Goal: Information Seeking & Learning: Learn about a topic

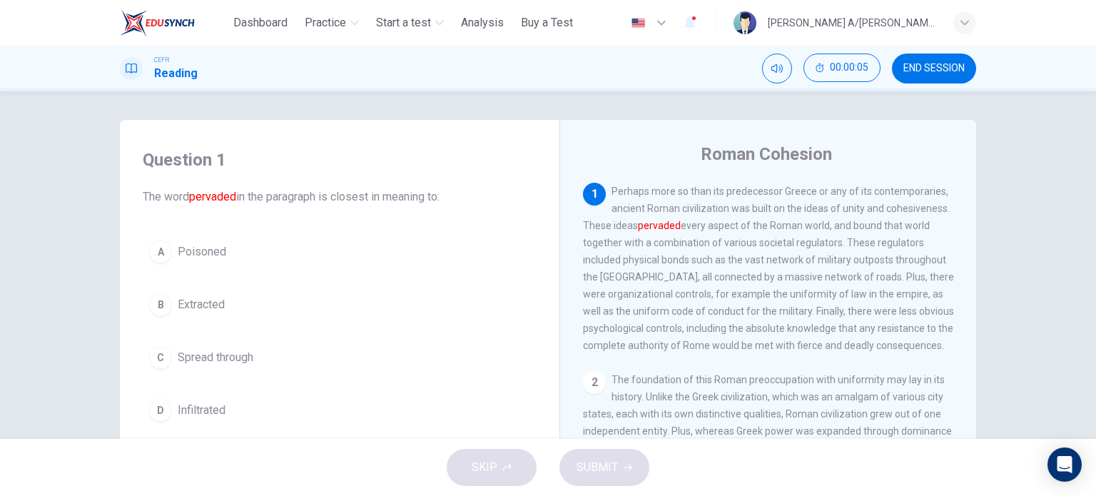
click at [947, 71] on span "END SESSION" at bounding box center [933, 68] width 61 height 11
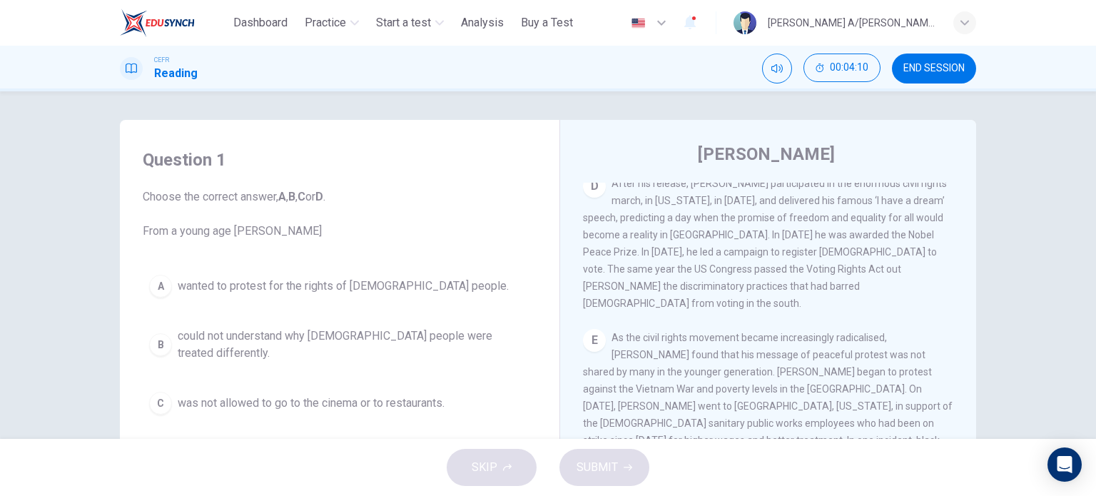
click at [382, 288] on span "wanted to protest for the rights of black people." at bounding box center [343, 286] width 331 height 17
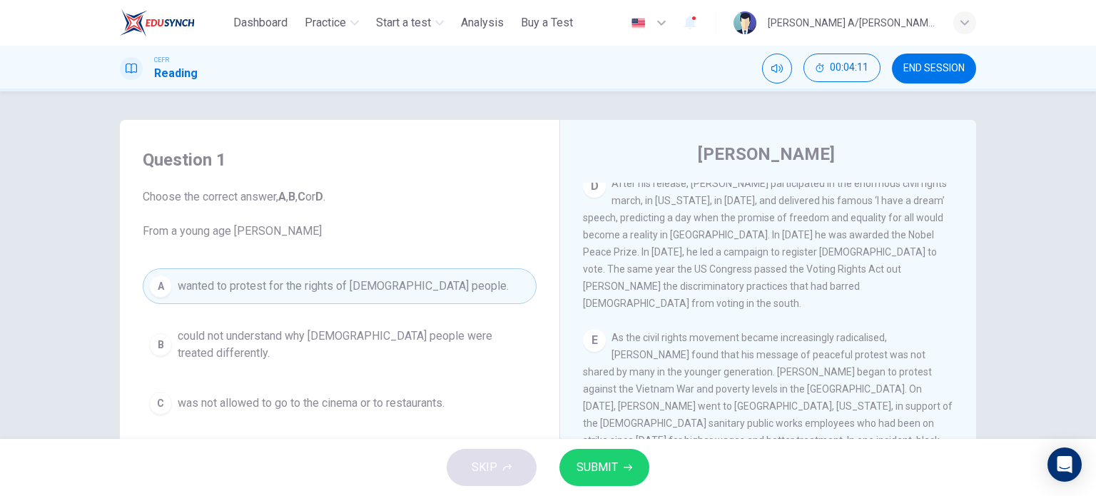
scroll to position [118, 0]
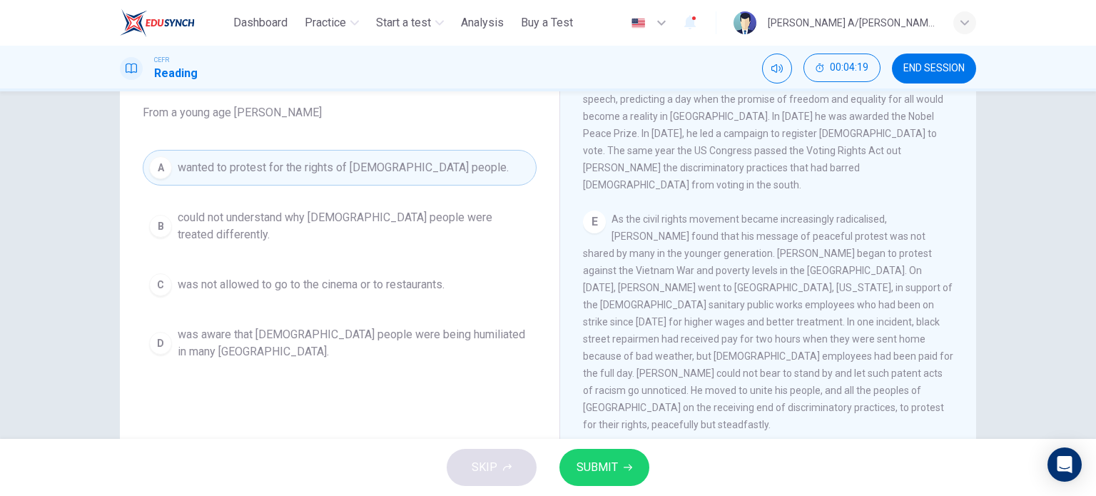
click at [369, 326] on span "was aware that black people were being humiliated in many northern states." at bounding box center [354, 343] width 352 height 34
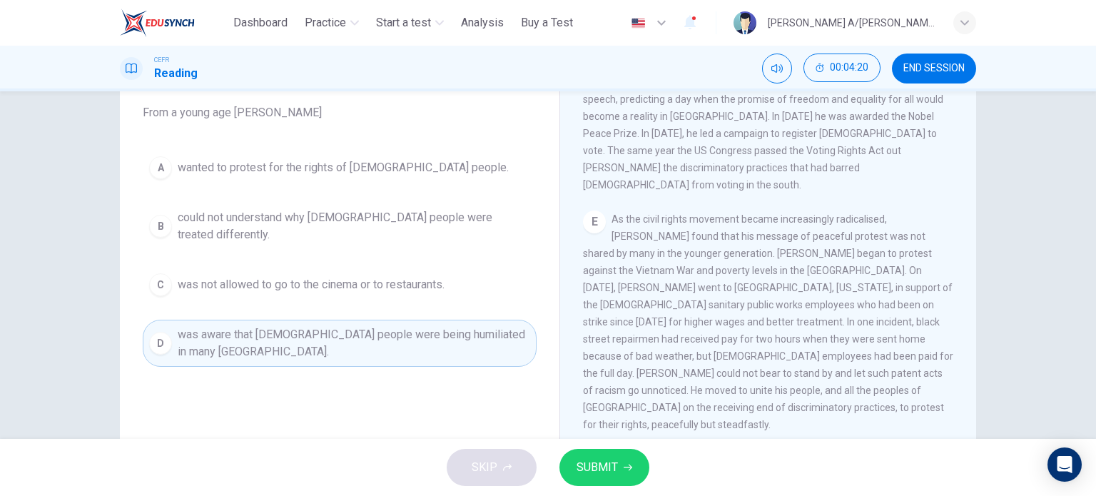
click at [617, 468] on button "SUBMIT" at bounding box center [604, 467] width 90 height 37
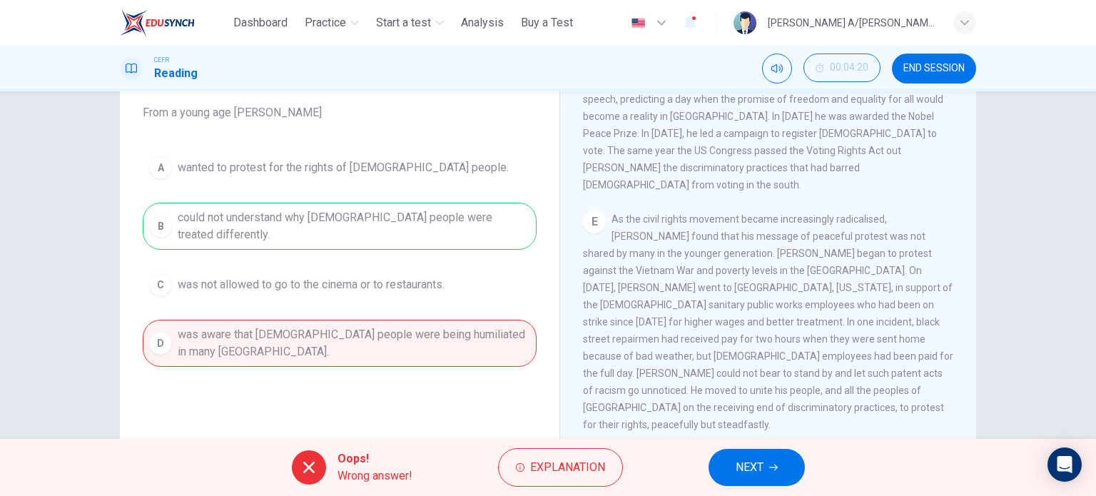
click at [728, 467] on button "NEXT" at bounding box center [757, 467] width 96 height 37
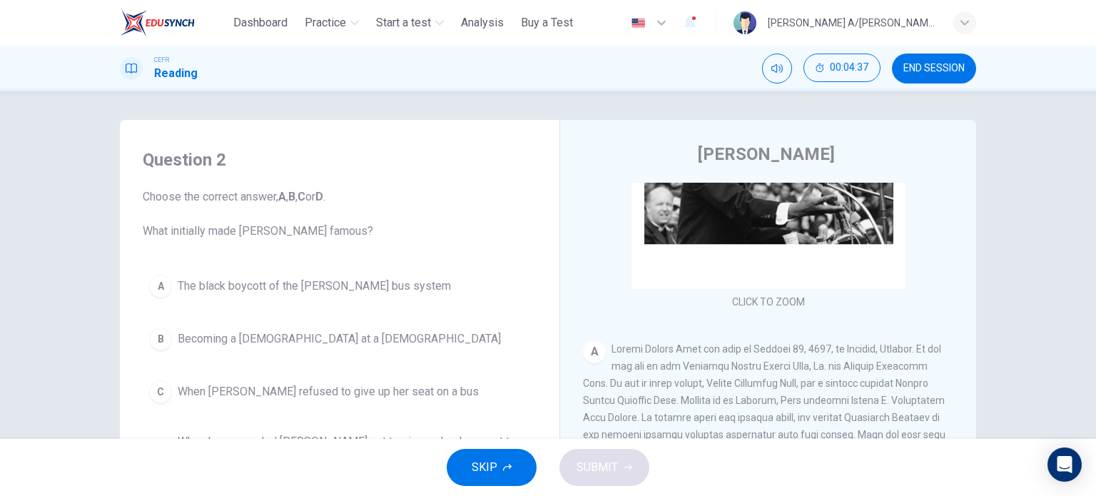
scroll to position [0, 0]
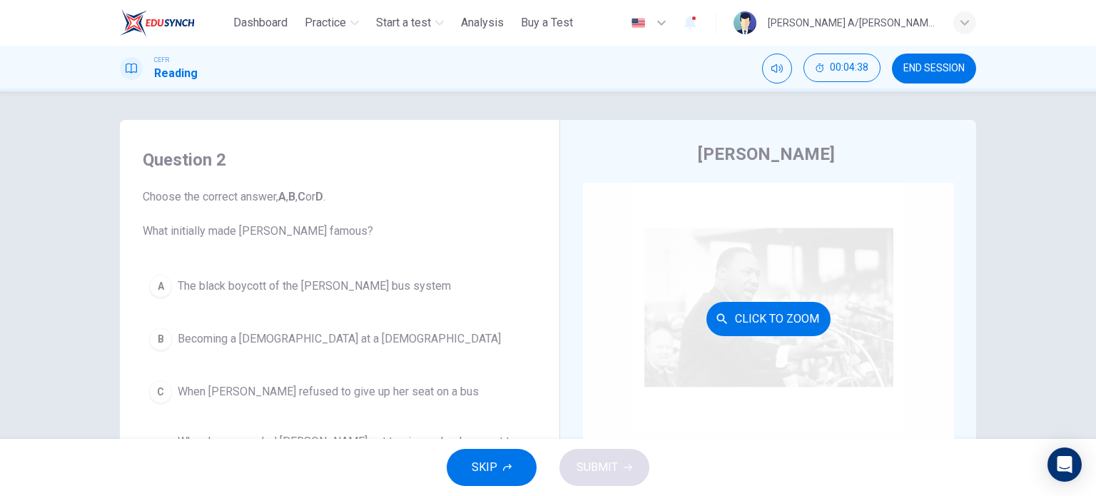
click at [772, 300] on div "Click to Zoom" at bounding box center [768, 319] width 371 height 272
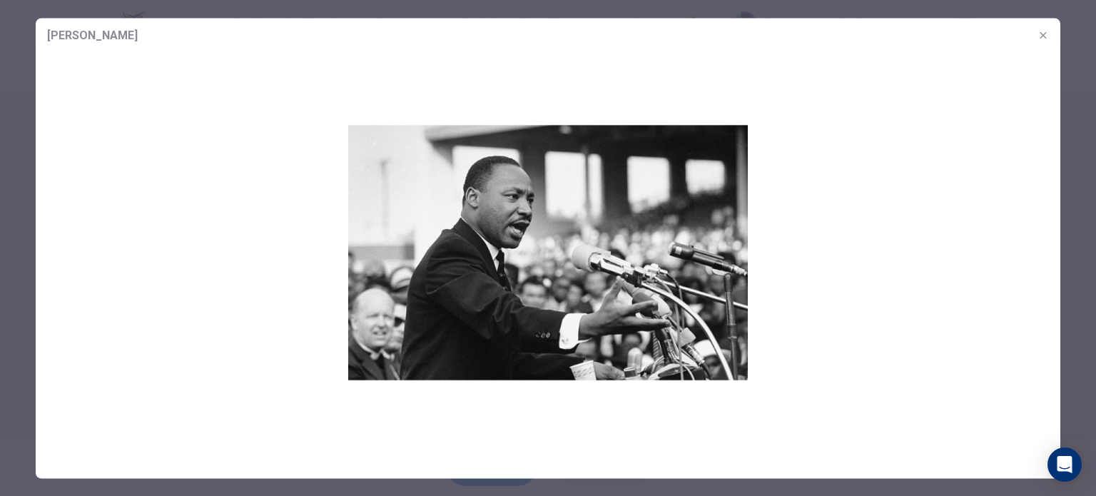
click at [16, 157] on div at bounding box center [548, 248] width 1096 height 496
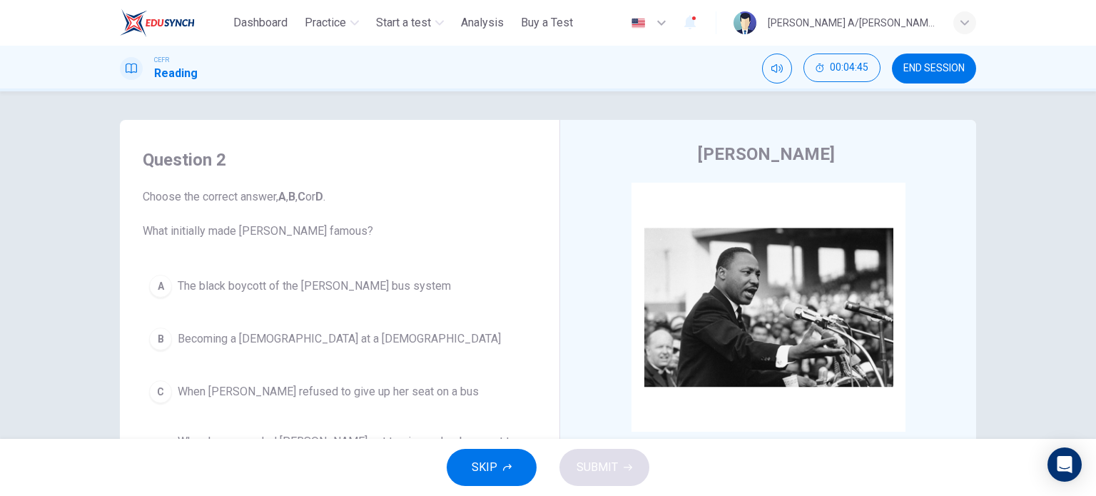
click at [935, 71] on span "END SESSION" at bounding box center [933, 68] width 61 height 11
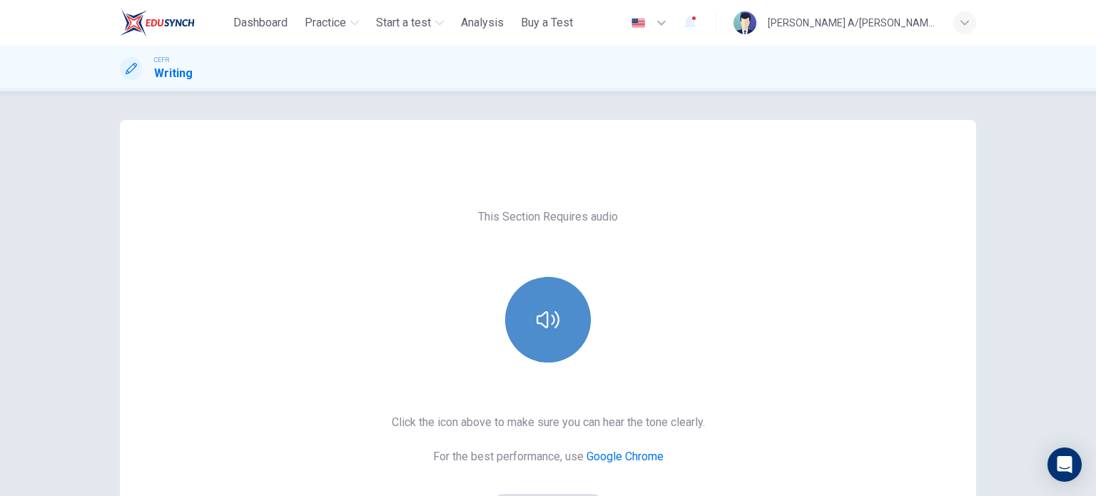
click at [540, 322] on icon "button" at bounding box center [548, 319] width 23 height 23
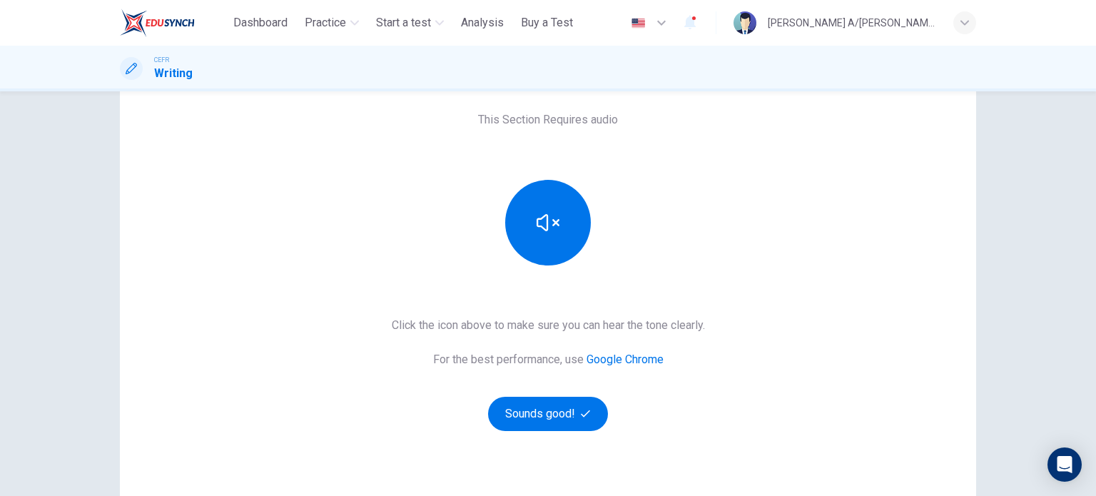
scroll to position [194, 0]
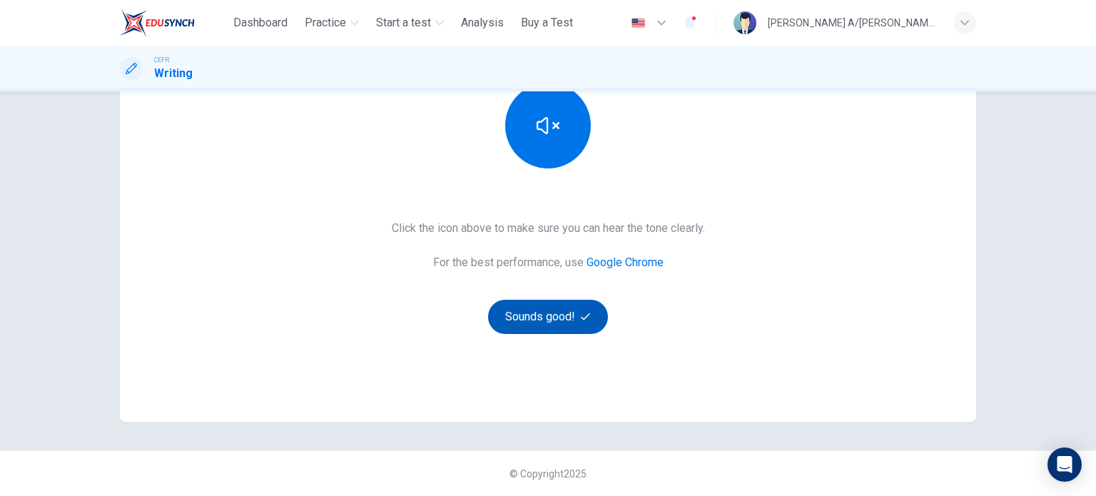
click at [539, 305] on button "Sounds good!" at bounding box center [548, 317] width 120 height 34
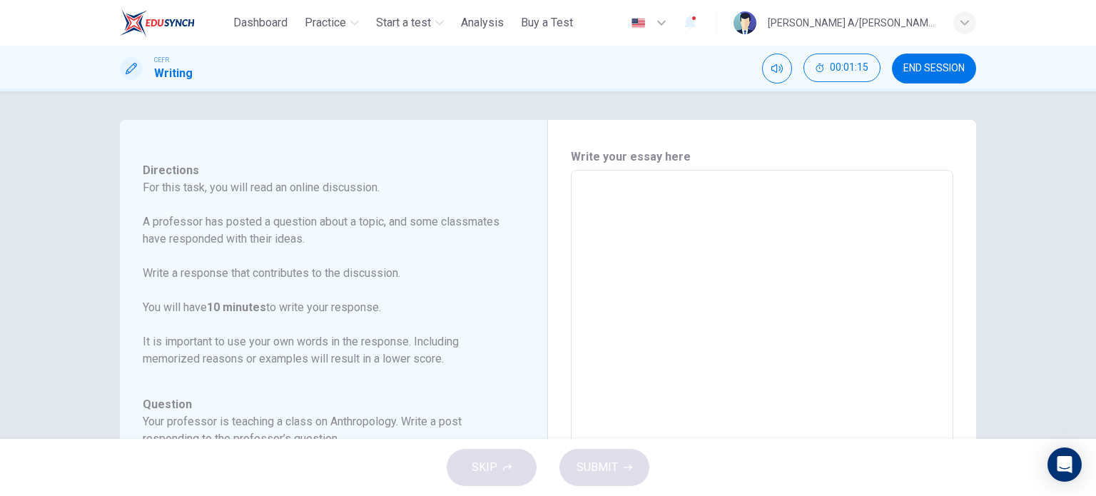
scroll to position [0, 0]
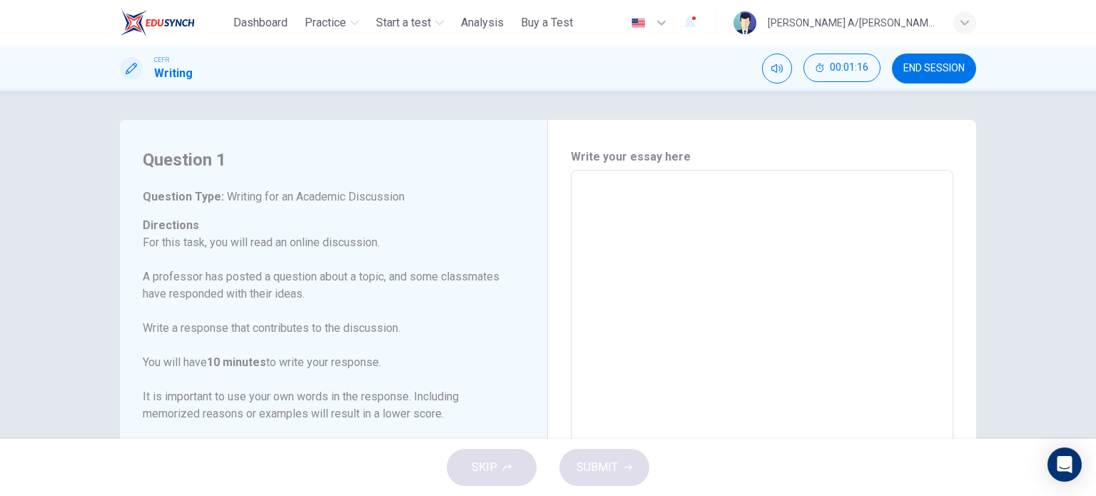
click at [528, 146] on div "Question 1 Question Type : Writing for an Academic Discussion Directions For th…" at bounding box center [334, 409] width 428 height 578
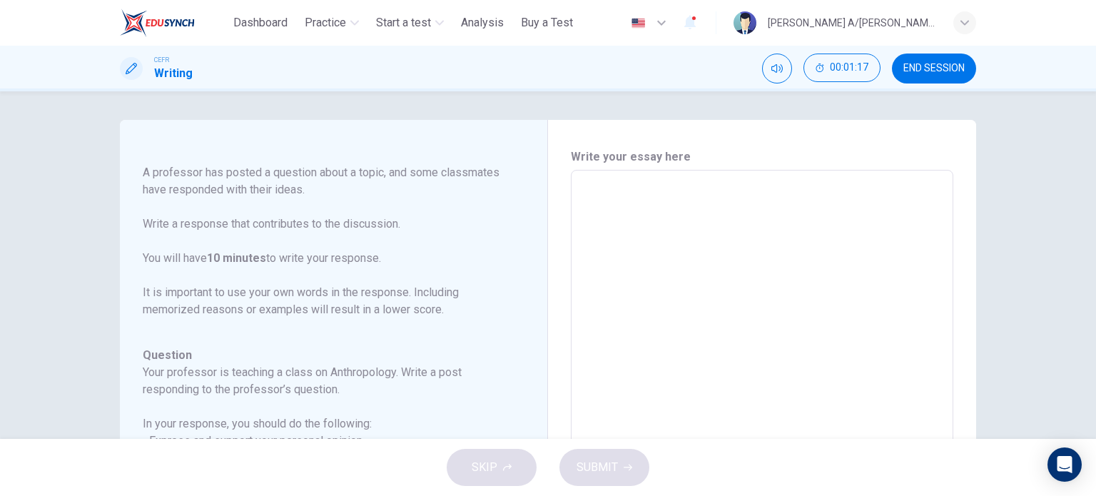
scroll to position [175, 0]
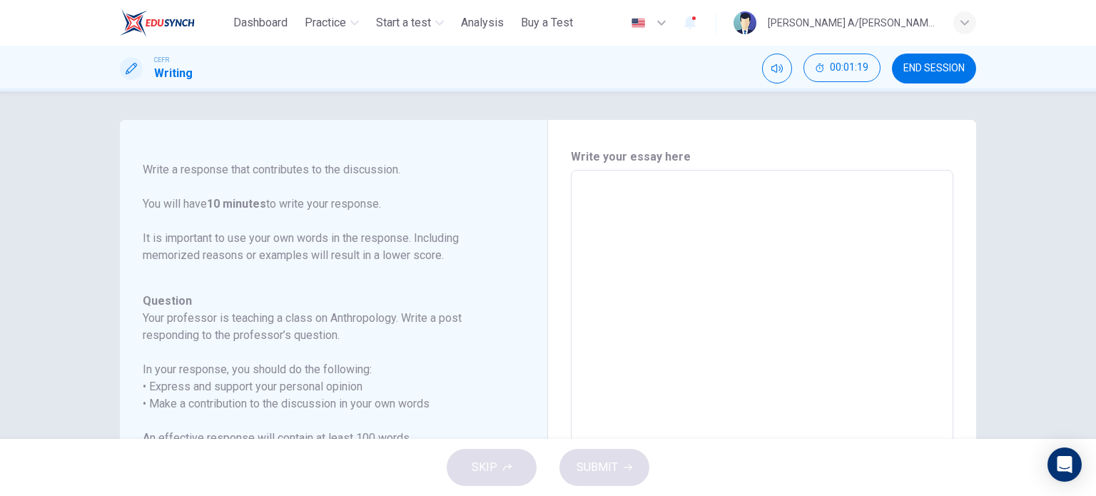
click at [512, 472] on div "SKIP SUBMIT" at bounding box center [548, 467] width 1096 height 57
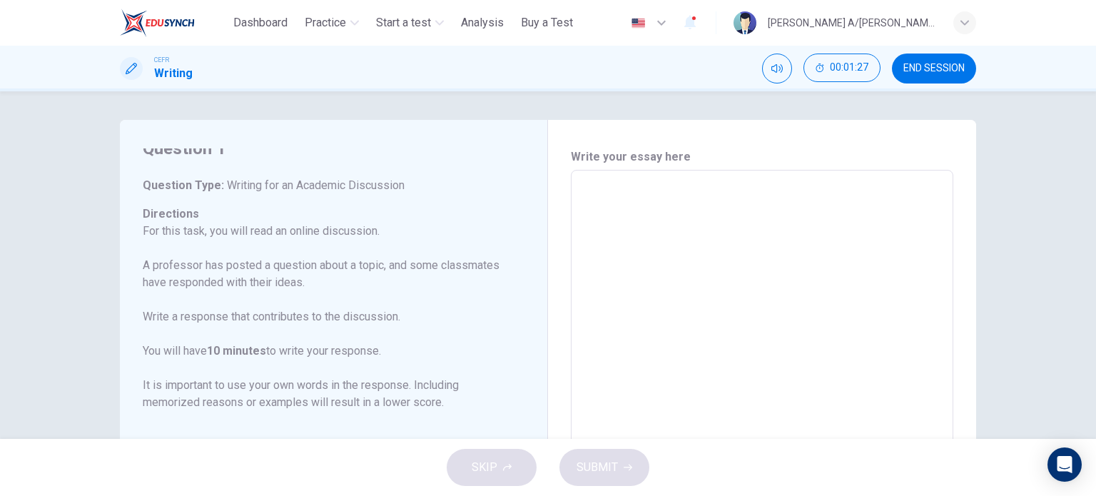
scroll to position [0, 0]
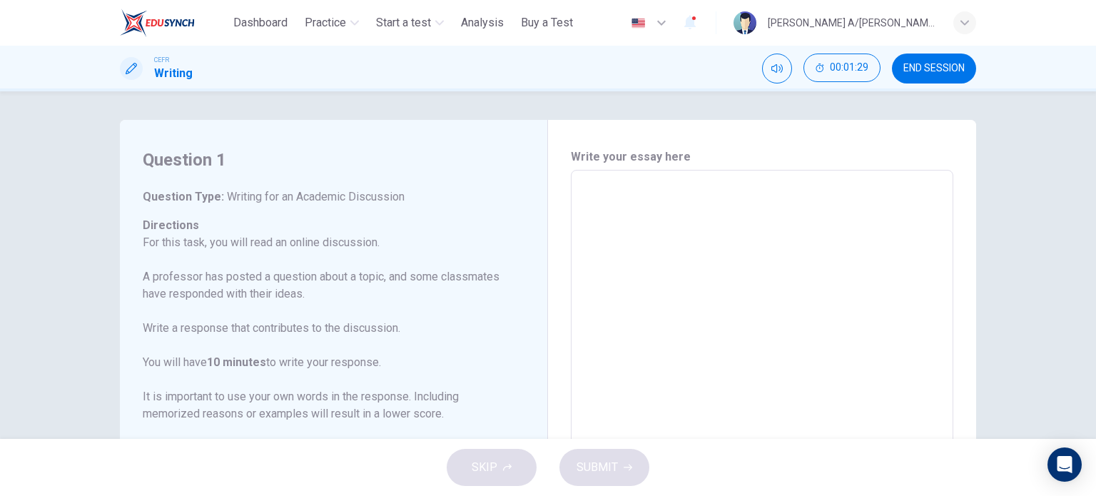
drag, startPoint x: 237, startPoint y: 191, endPoint x: 315, endPoint y: 210, distance: 80.1
drag, startPoint x: 348, startPoint y: 211, endPoint x: 385, endPoint y: 274, distance: 72.6
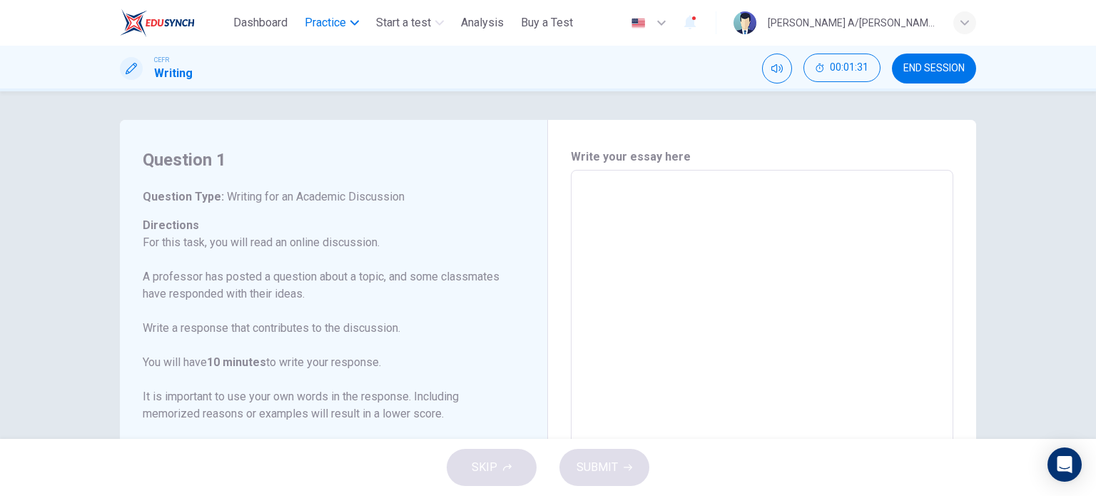
click at [329, 22] on span "Practice" at bounding box center [325, 22] width 41 height 17
click at [959, 65] on span "END SESSION" at bounding box center [933, 68] width 61 height 11
